Goal: Task Accomplishment & Management: Complete application form

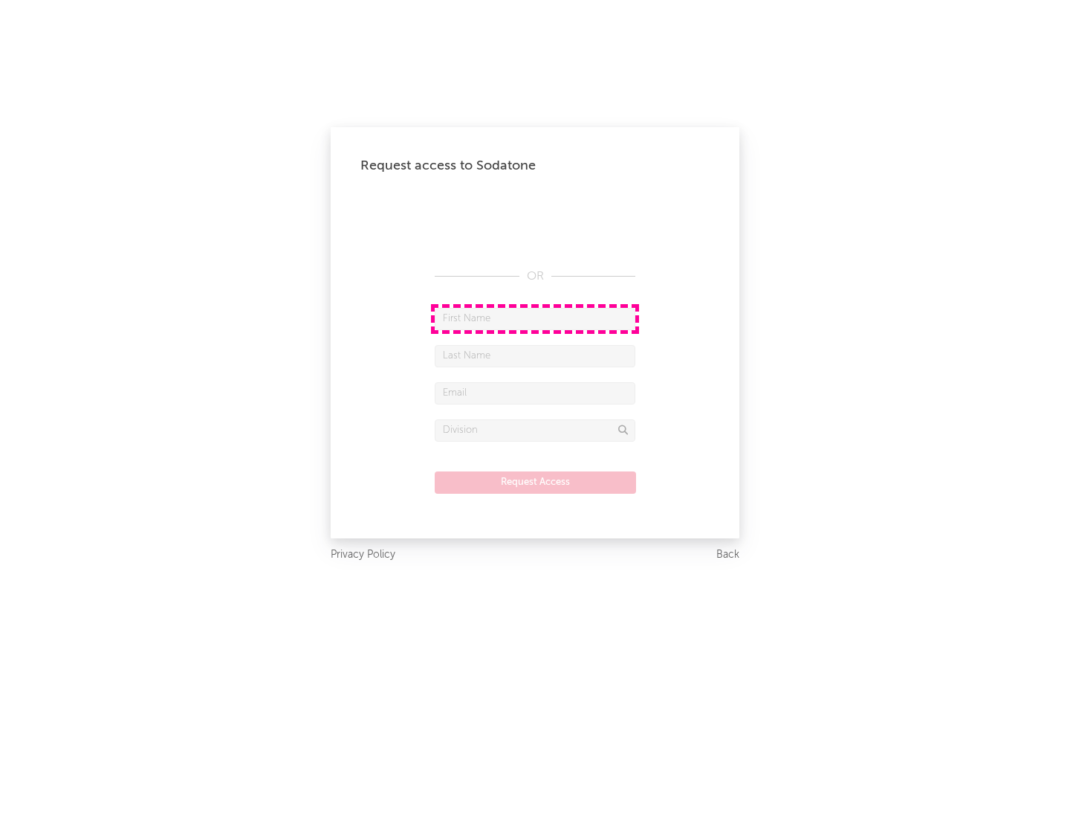
click at [535, 318] on input "text" at bounding box center [535, 319] width 201 height 22
type input "[PERSON_NAME]"
click at [535, 355] on input "text" at bounding box center [535, 356] width 201 height 22
type input "[PERSON_NAME]"
click at [535, 392] on input "text" at bounding box center [535, 393] width 201 height 22
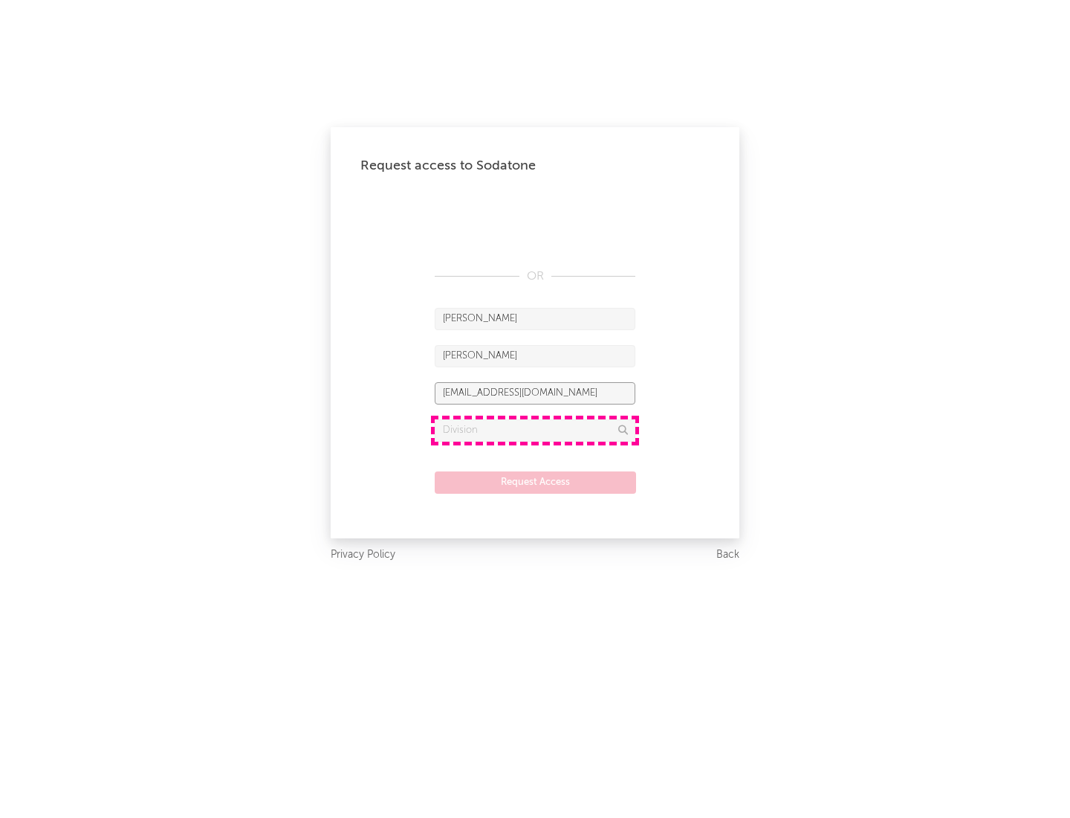
type input "[EMAIL_ADDRESS][DOMAIN_NAME]"
click at [535, 430] on input "text" at bounding box center [535, 430] width 201 height 22
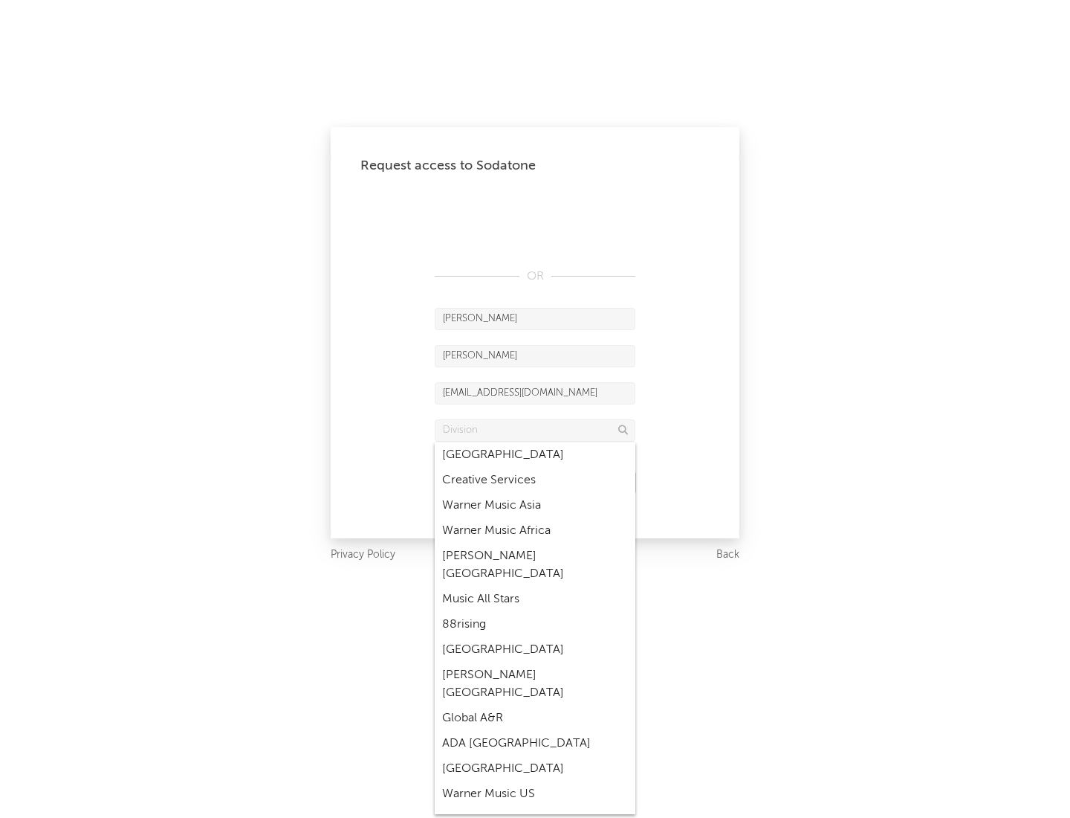
click at [535, 587] on div "Music All Stars" at bounding box center [535, 599] width 201 height 25
type input "Music All Stars"
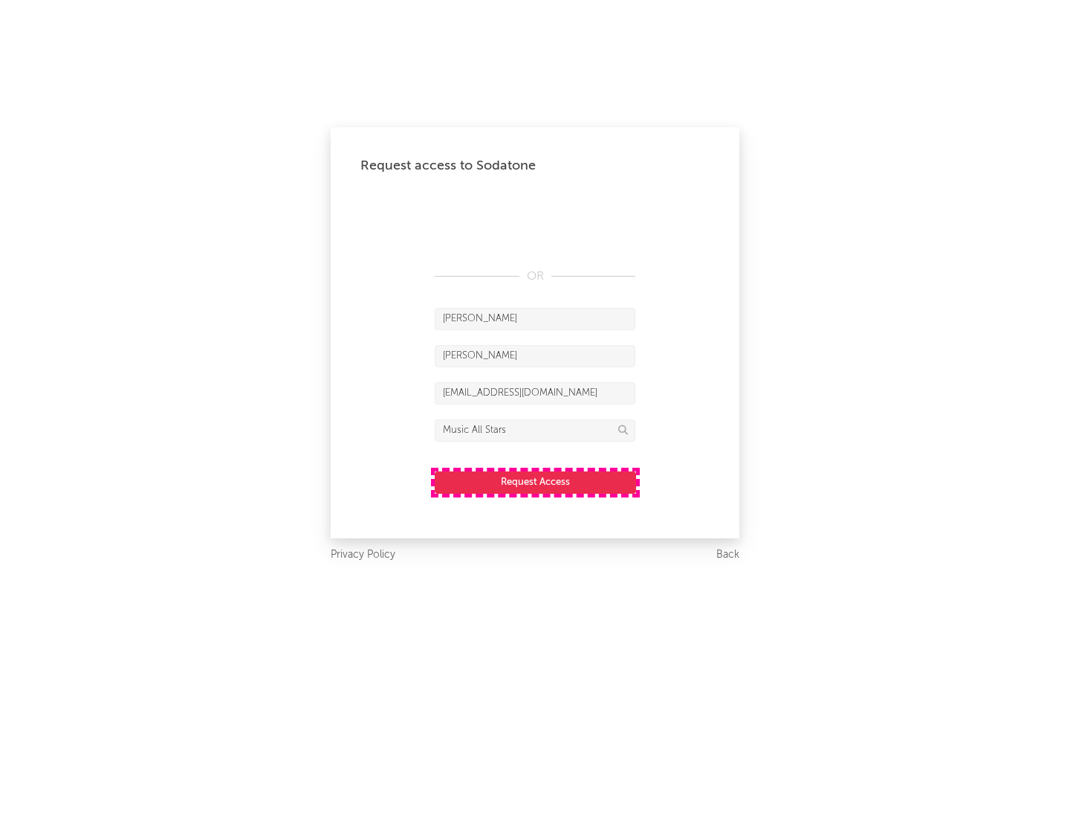
click at [535, 482] on button "Request Access" at bounding box center [535, 482] width 201 height 22
